Goal: Information Seeking & Learning: Learn about a topic

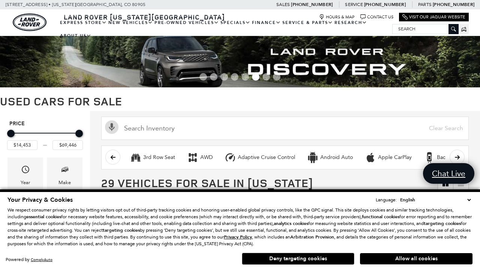
scroll to position [302, 0]
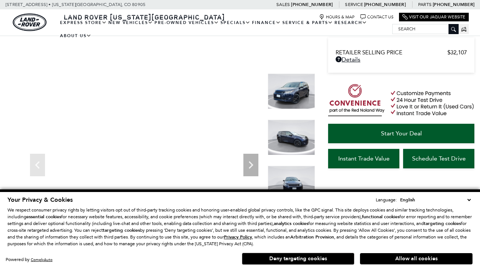
scroll to position [401, 0]
